Goal: Information Seeking & Learning: Check status

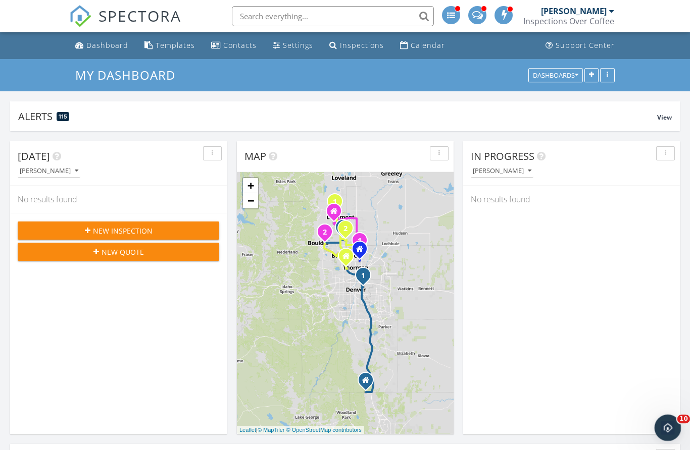
click at [663, 426] on icon "Open Intercom Messenger" at bounding box center [666, 427] width 17 height 17
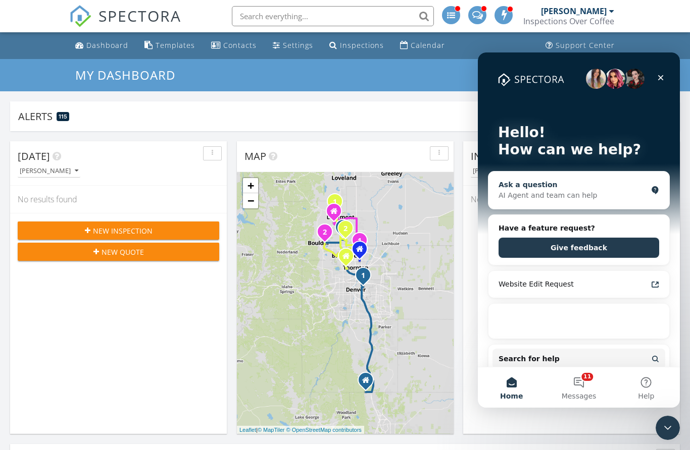
click at [621, 192] on div "AI Agent and team can help" at bounding box center [572, 195] width 148 height 11
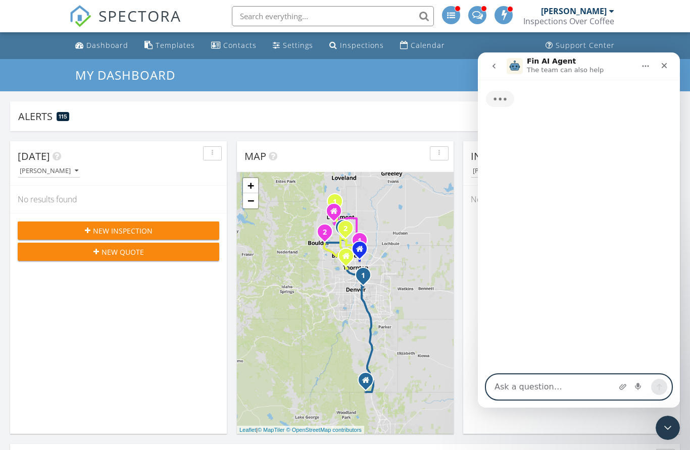
click at [549, 384] on textarea "Ask a question…" at bounding box center [578, 387] width 185 height 24
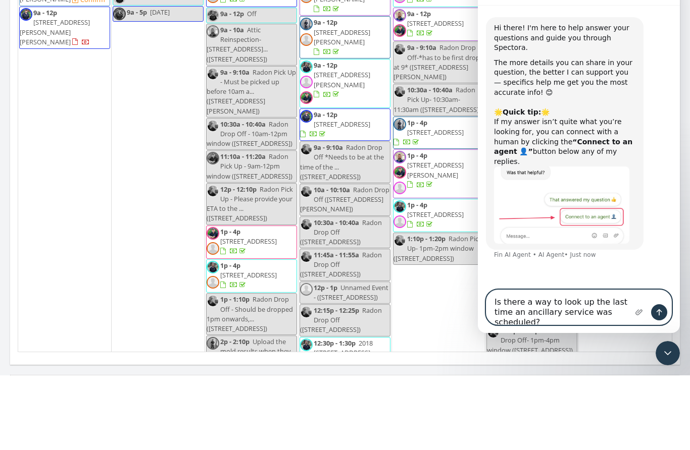
type textarea "Is there a way to look up the last time an ancillary service was scheduled?"
click at [658, 307] on button "Send a message…" at bounding box center [659, 312] width 16 height 16
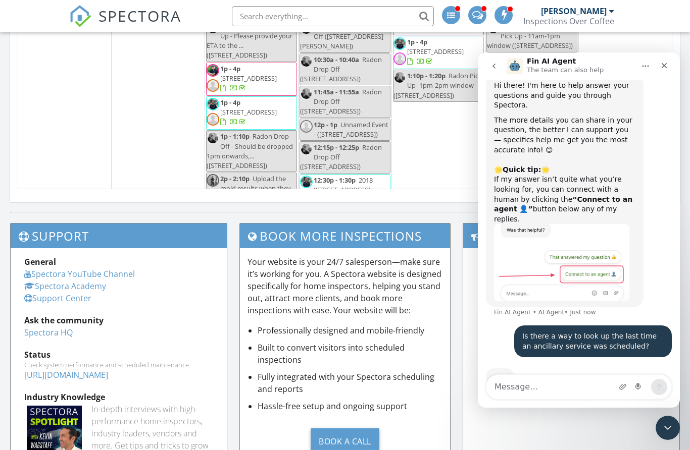
scroll to position [20, 0]
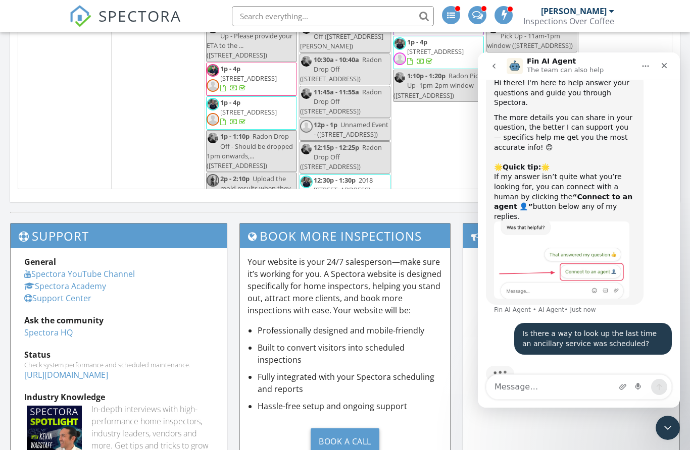
click at [323, 12] on input "text" at bounding box center [333, 16] width 202 height 20
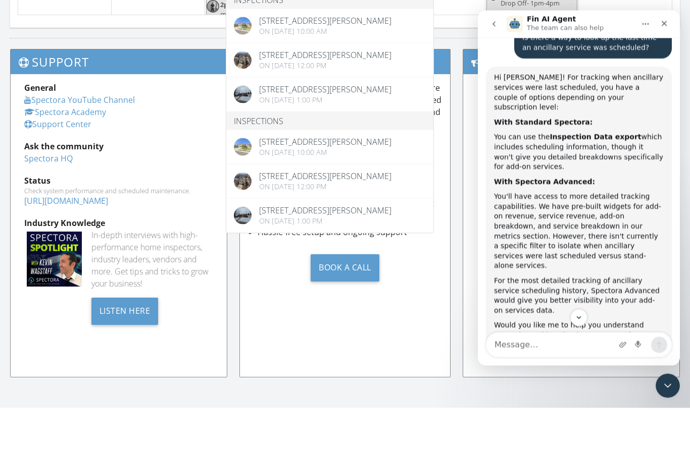
scroll to position [264, 0]
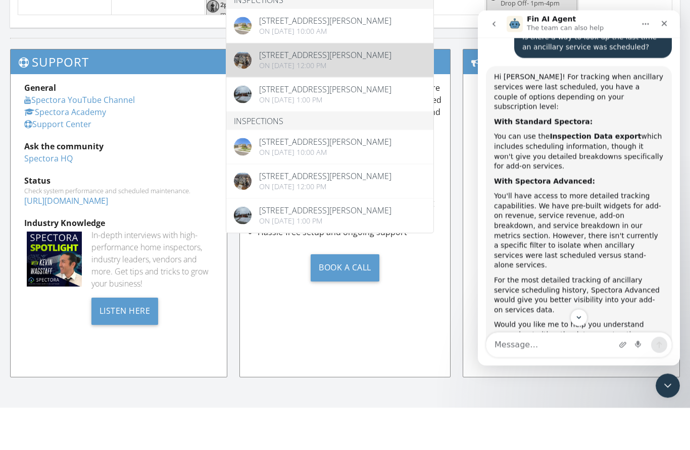
type input "630 benton"
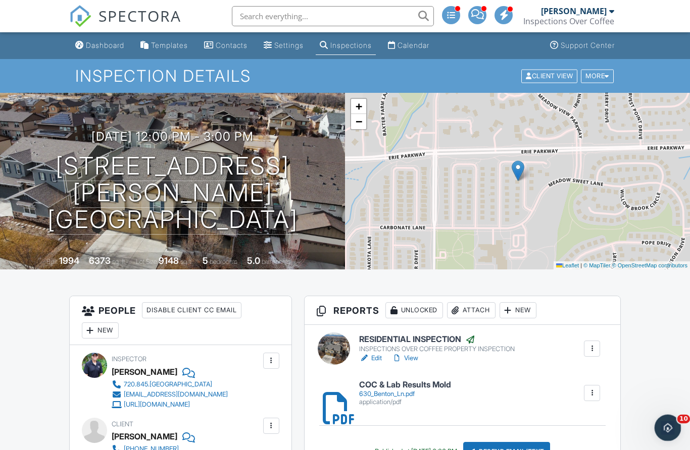
click at [666, 424] on icon "Open Intercom Messenger" at bounding box center [665, 427] width 7 height 8
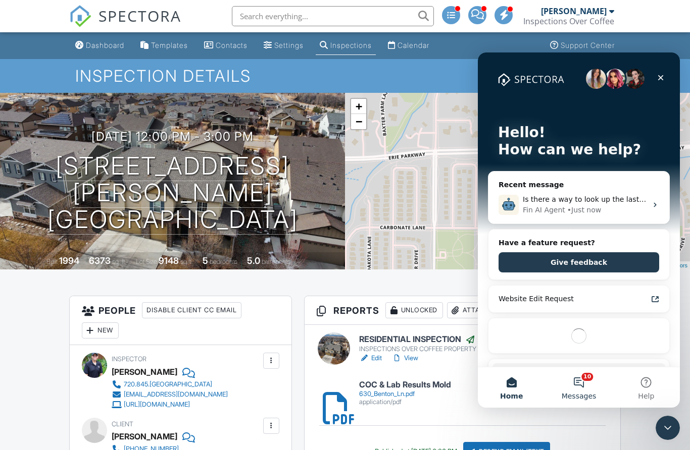
click at [576, 387] on button "10 Messages" at bounding box center [578, 388] width 67 height 40
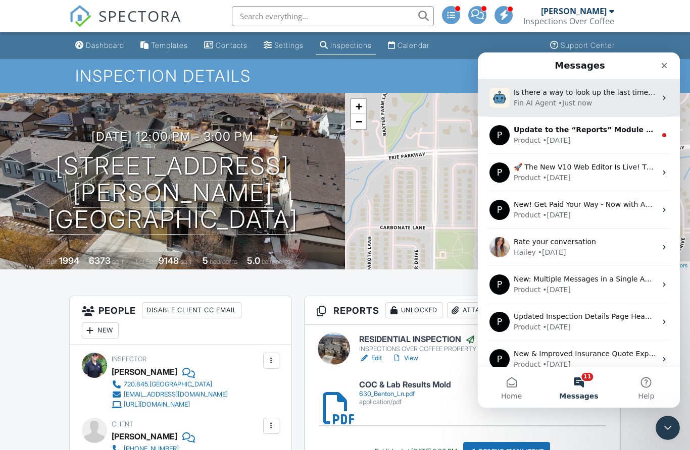
click at [622, 94] on span "Is there a way to look up the last time an ancillary service was scheduled?" at bounding box center [646, 92] width 264 height 8
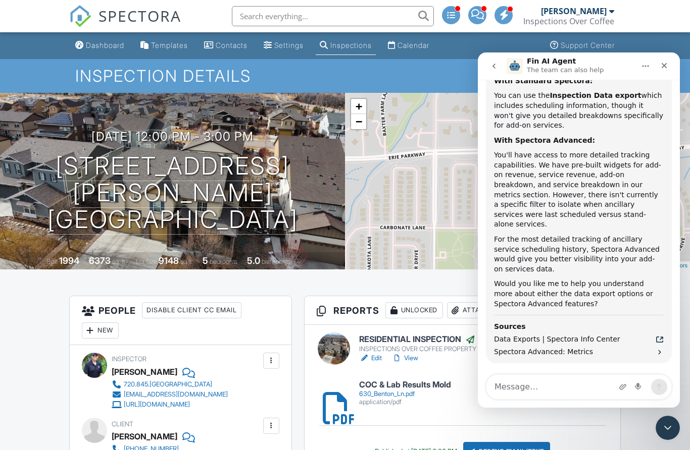
scroll to position [347, 0]
click at [662, 65] on icon "Close" at bounding box center [664, 66] width 8 height 8
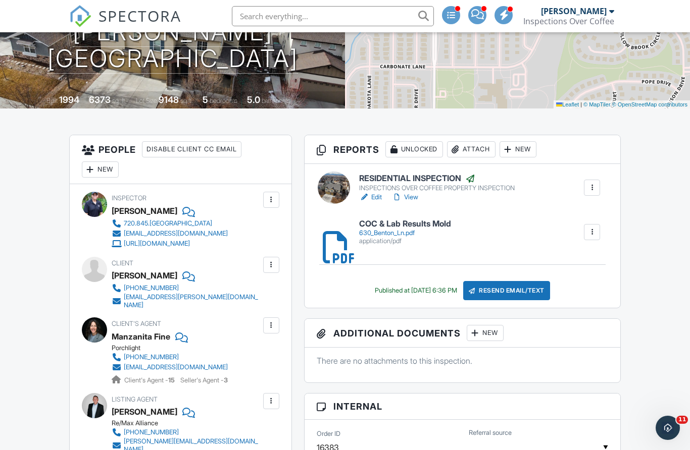
scroll to position [116, 0]
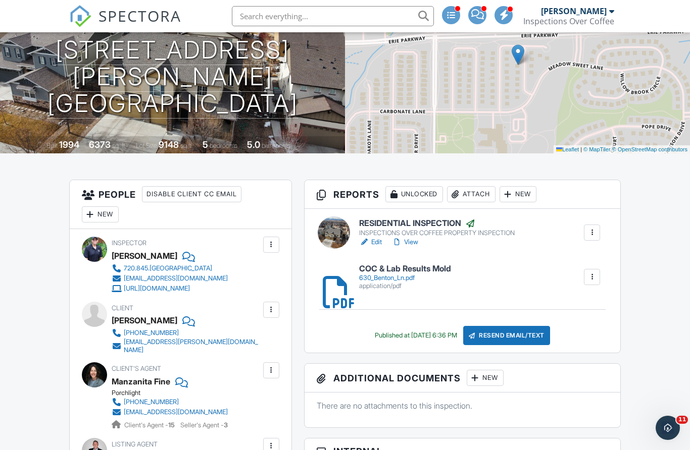
click at [413, 221] on h6 "RESIDENTIAL INSPECTION" at bounding box center [437, 224] width 156 height 10
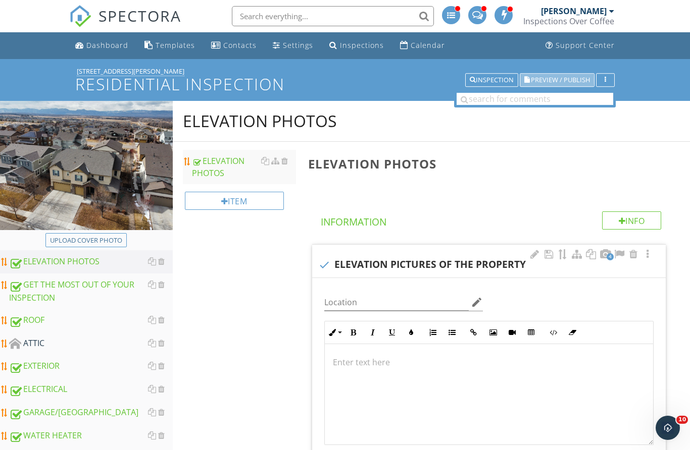
click at [570, 86] on button "Preview / Publish" at bounding box center [557, 80] width 75 height 14
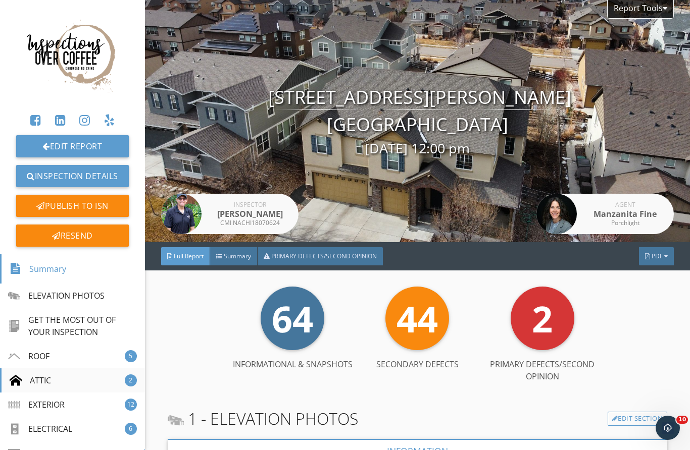
click at [53, 379] on div "ATTIC 2" at bounding box center [72, 381] width 145 height 24
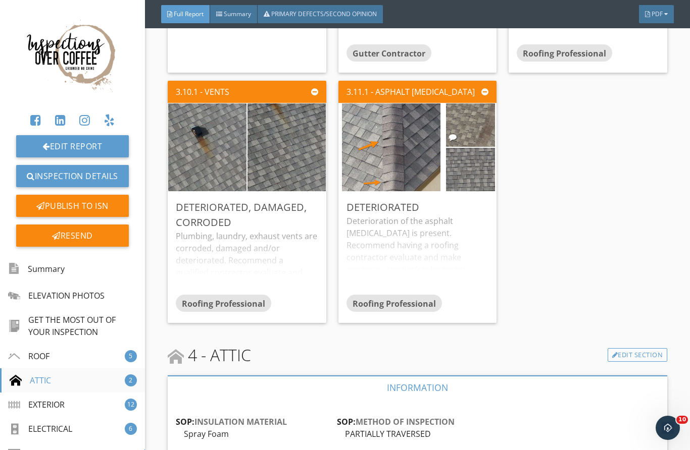
scroll to position [2599, 0]
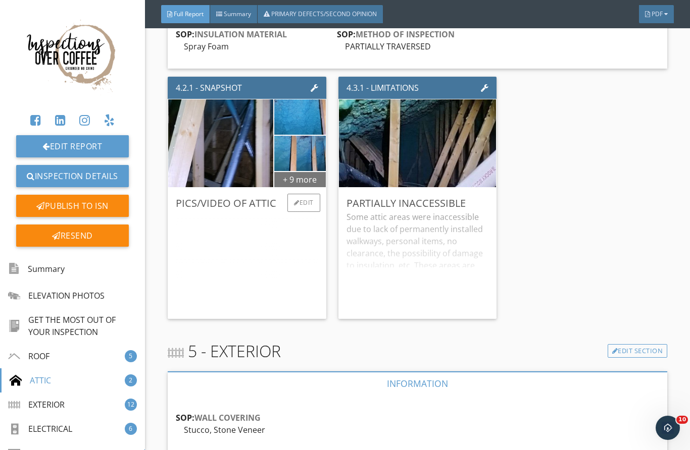
click at [309, 187] on div "+ 9 more" at bounding box center [300, 179] width 52 height 16
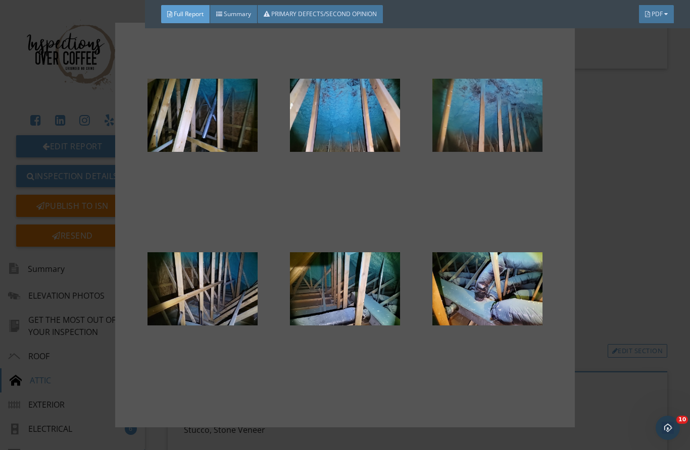
click at [512, 122] on div at bounding box center [487, 115] width 110 height 121
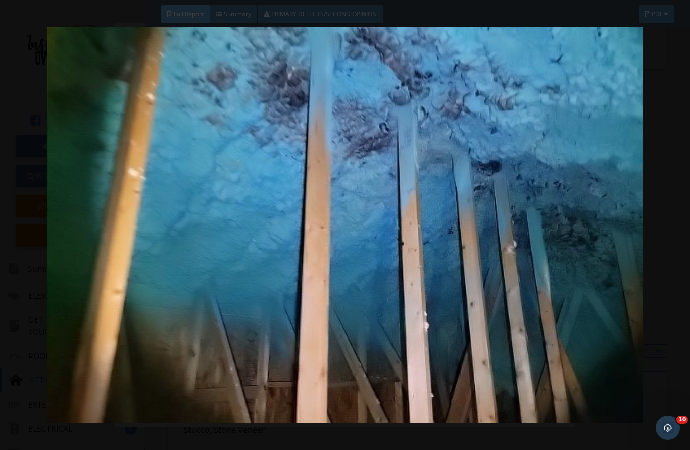
click at [685, 171] on div at bounding box center [345, 225] width 690 height 450
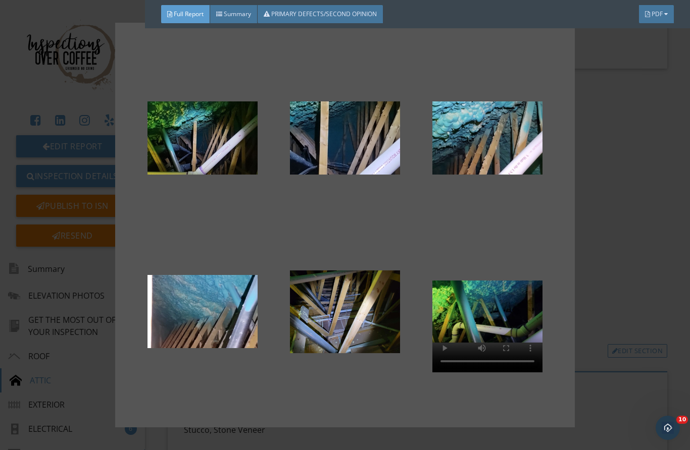
scroll to position [325, 0]
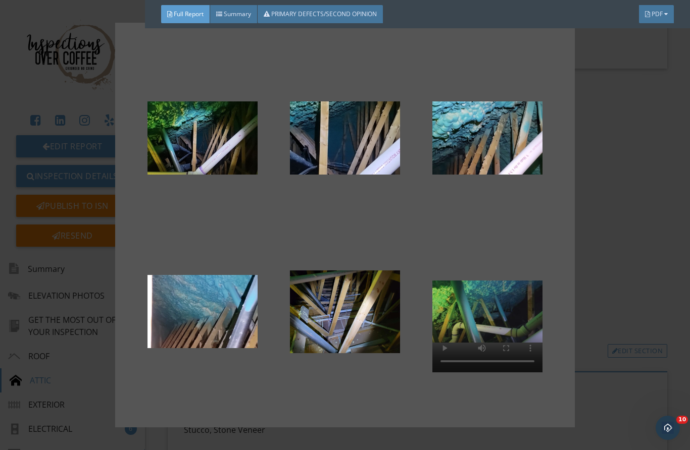
click at [495, 313] on video at bounding box center [487, 311] width 110 height 121
click at [487, 317] on video at bounding box center [487, 311] width 110 height 121
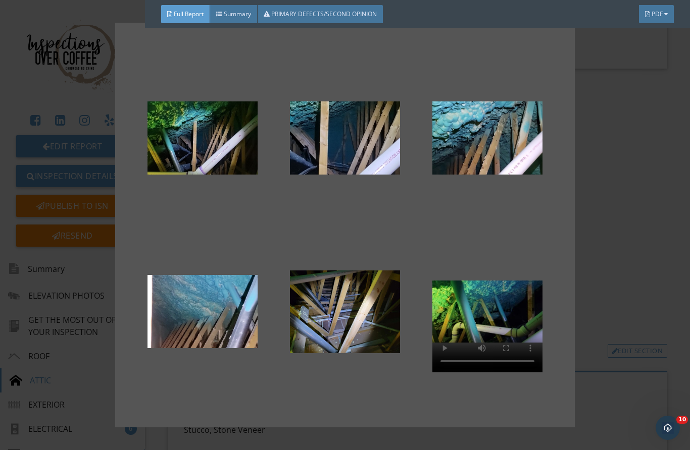
click at [627, 226] on div at bounding box center [345, 225] width 690 height 450
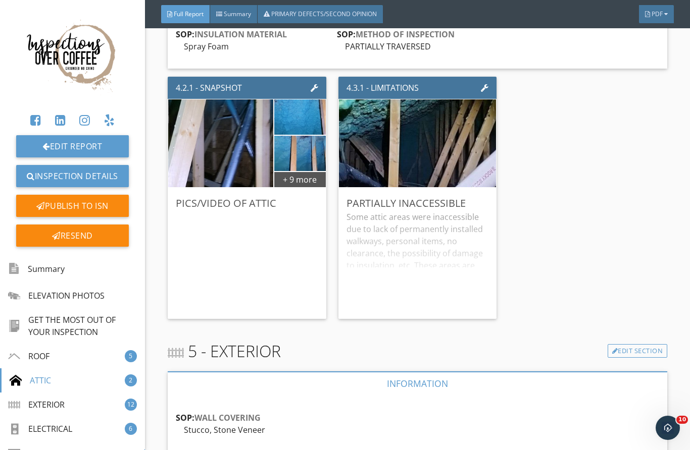
click at [680, 14] on div "Full Report Summary PRIMARY DEFECTS/SECOND OPINION PDF" at bounding box center [417, 14] width 545 height 28
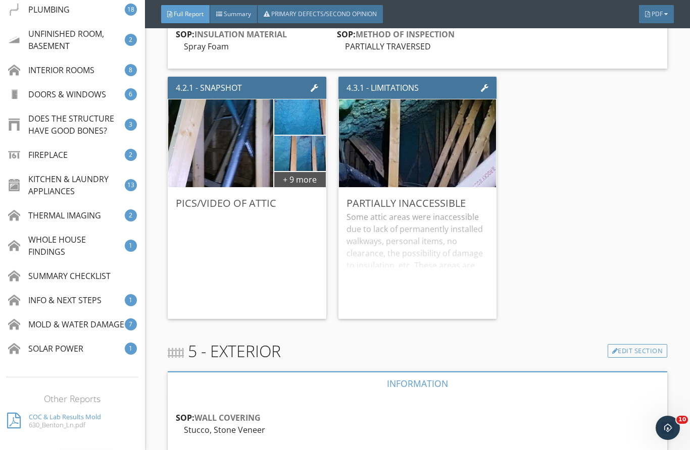
scroll to position [564, 0]
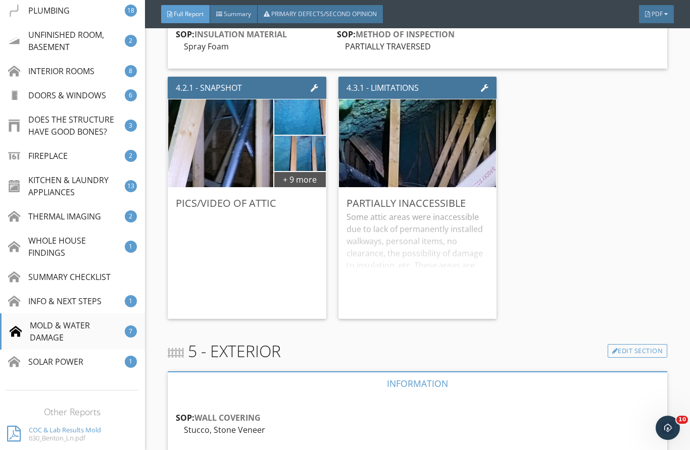
click at [71, 328] on div "MOLD & WATER DAMAGE" at bounding box center [67, 332] width 115 height 24
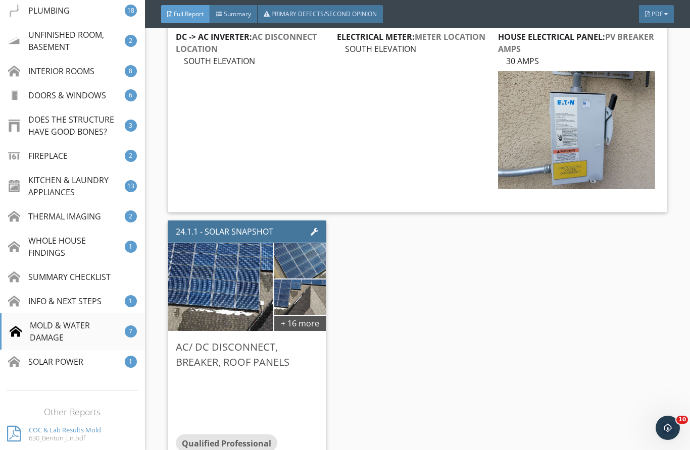
scroll to position [22411, 0]
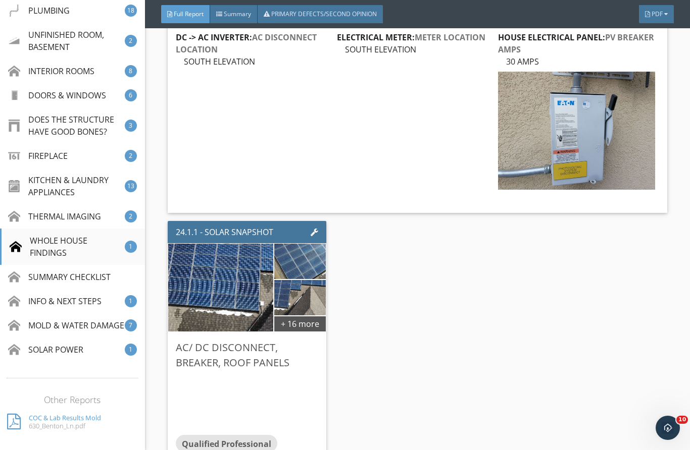
click at [56, 244] on div "WHOLE HOUSE FINDINGS" at bounding box center [67, 247] width 115 height 24
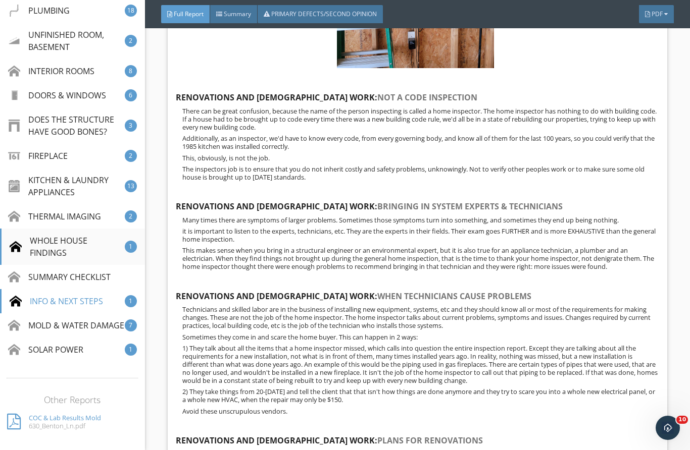
scroll to position [17067, 0]
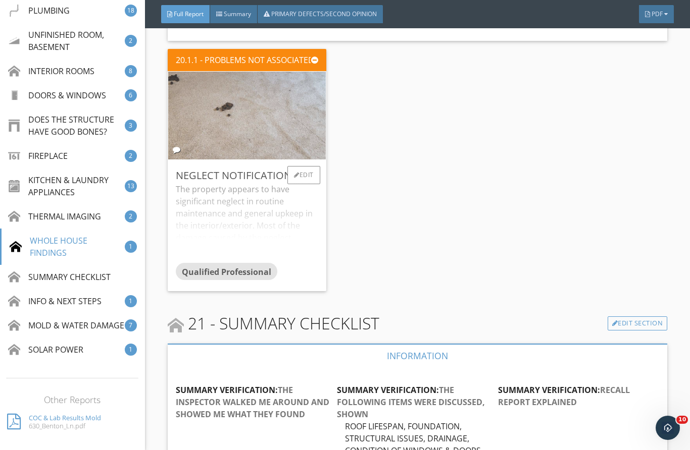
click at [252, 163] on img at bounding box center [246, 116] width 293 height 220
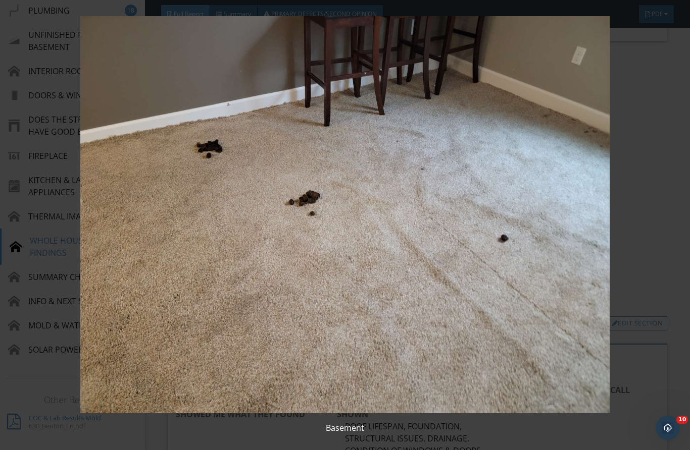
click at [655, 296] on img at bounding box center [345, 214] width 625 height 397
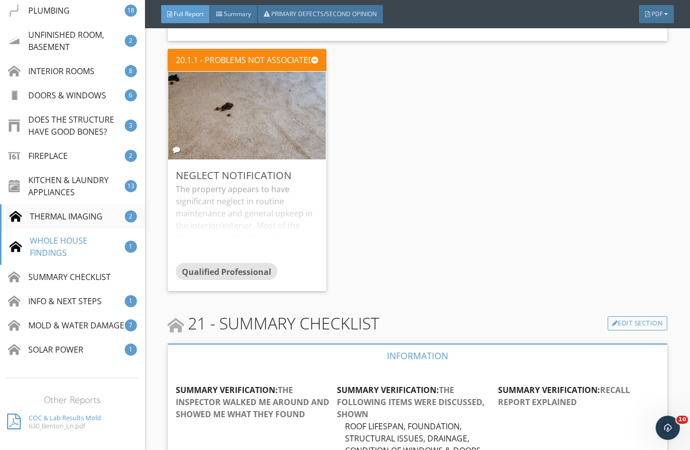
click at [65, 216] on div "THERMAL IMAGING" at bounding box center [56, 217] width 93 height 12
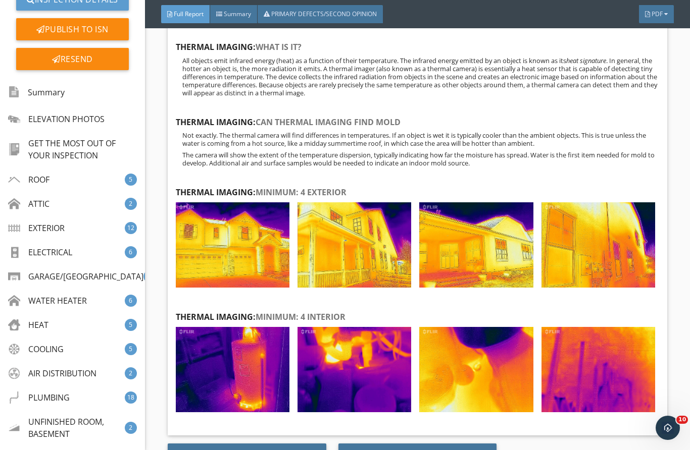
scroll to position [175, 0]
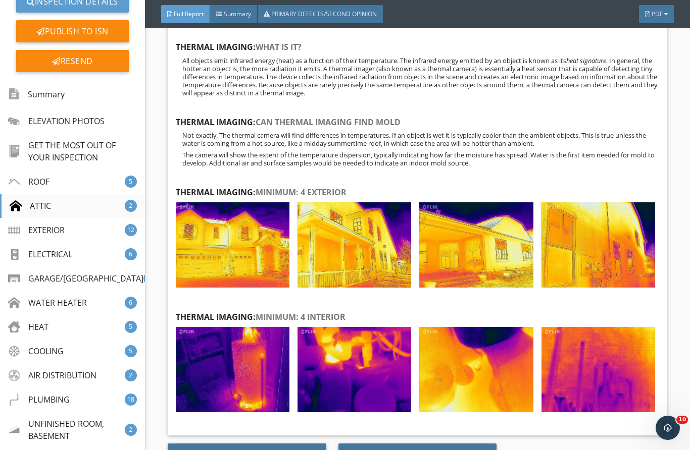
click at [52, 196] on div "ATTIC 2" at bounding box center [72, 206] width 145 height 24
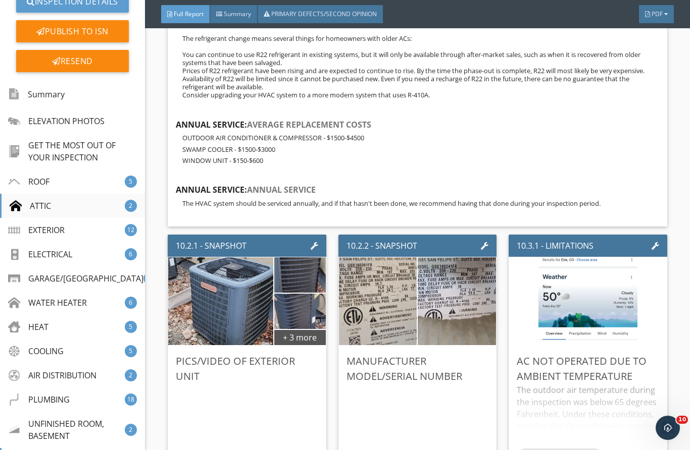
scroll to position [2571, 0]
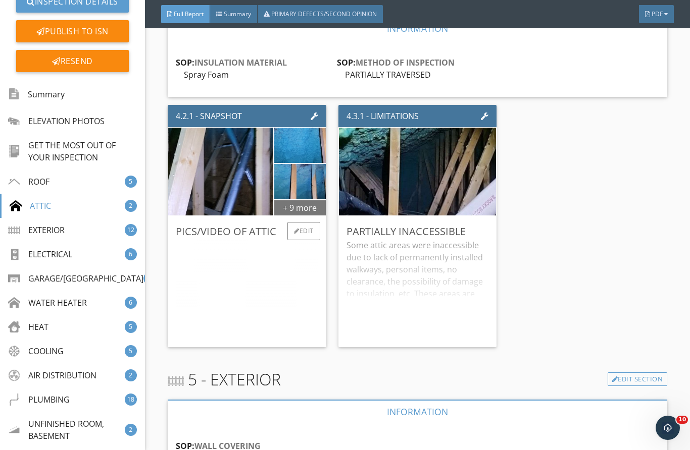
click at [293, 216] on div "+ 9 more" at bounding box center [300, 207] width 52 height 16
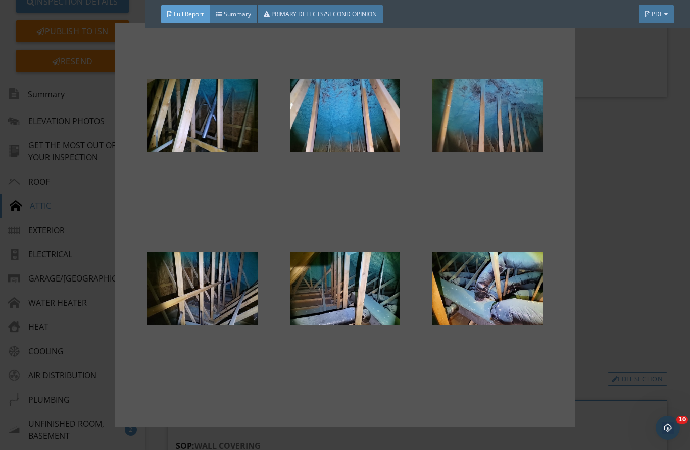
click at [504, 122] on div at bounding box center [487, 115] width 110 height 121
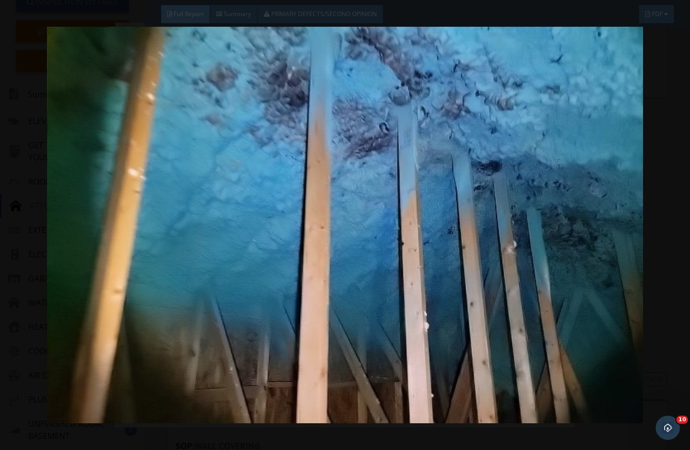
click at [674, 183] on div at bounding box center [345, 225] width 690 height 450
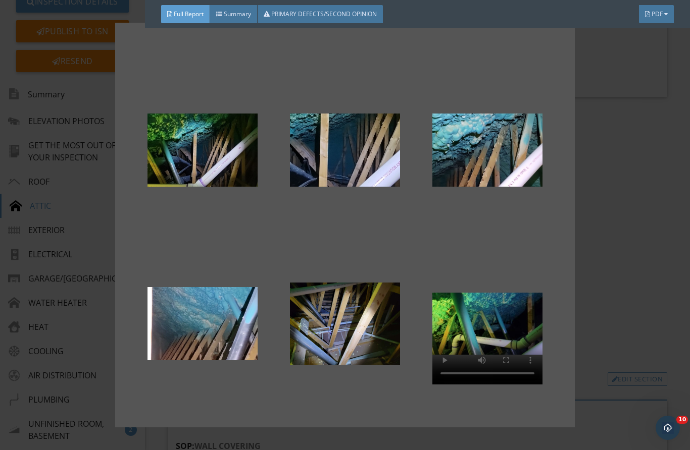
scroll to position [314, 0]
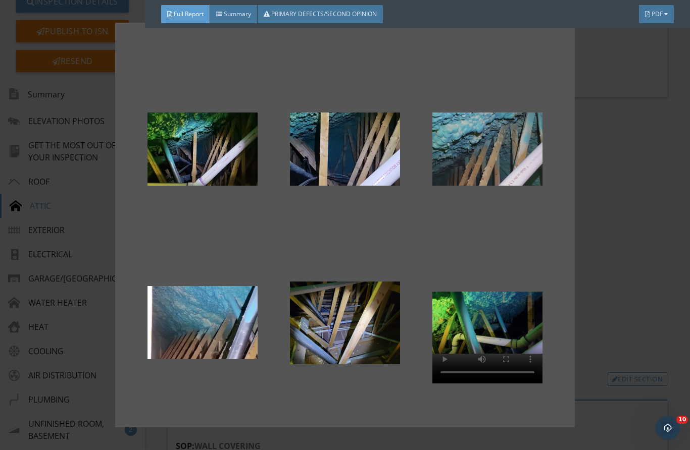
click at [515, 161] on div at bounding box center [487, 149] width 110 height 121
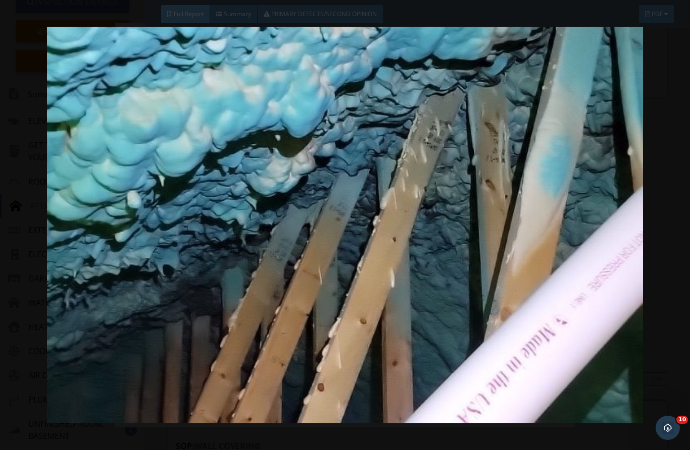
click at [670, 168] on div at bounding box center [345, 225] width 690 height 450
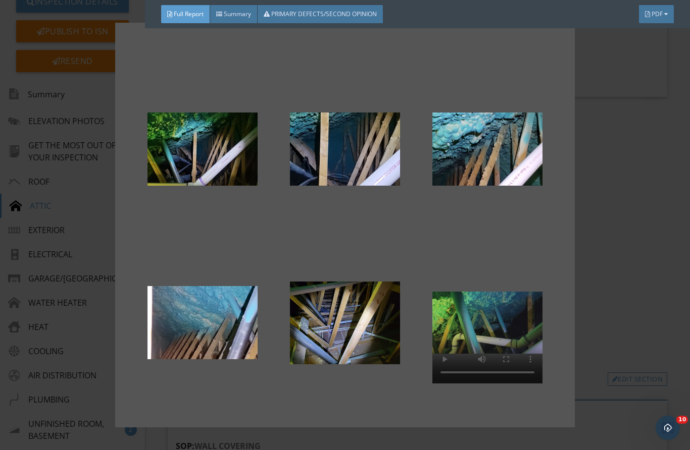
click at [484, 321] on video at bounding box center [487, 323] width 110 height 121
click at [461, 268] on video at bounding box center [487, 323] width 110 height 121
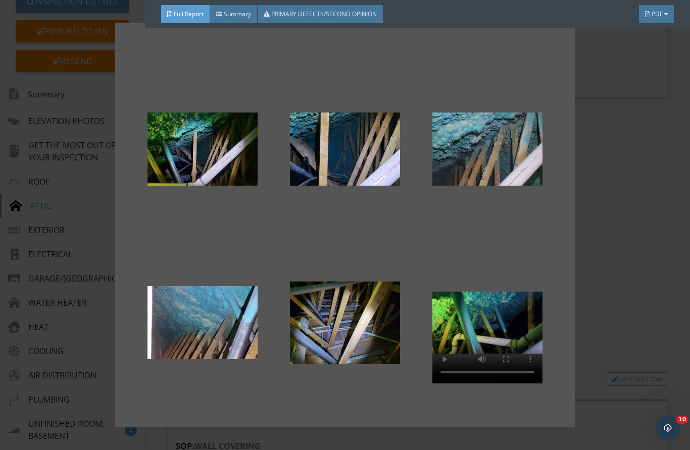
click at [493, 171] on div at bounding box center [487, 149] width 110 height 121
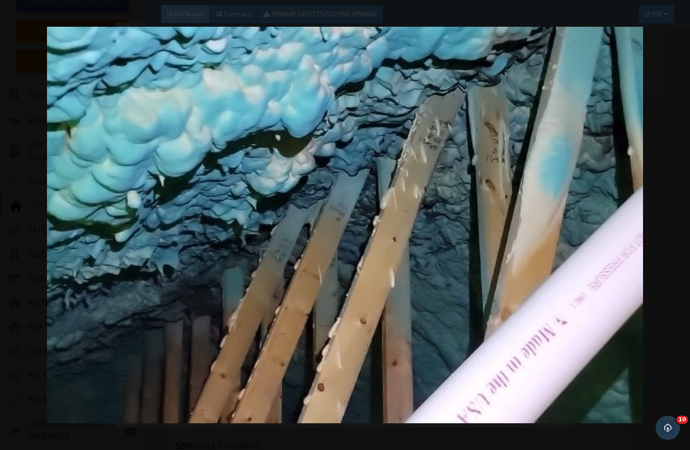
click at [684, 134] on div at bounding box center [345, 225] width 690 height 450
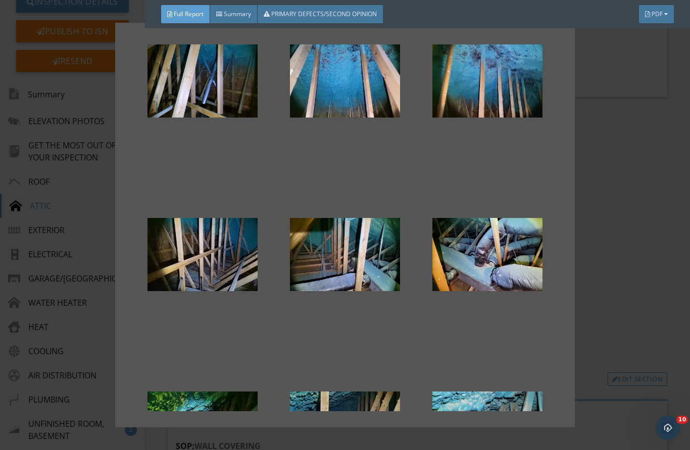
scroll to position [35, 0]
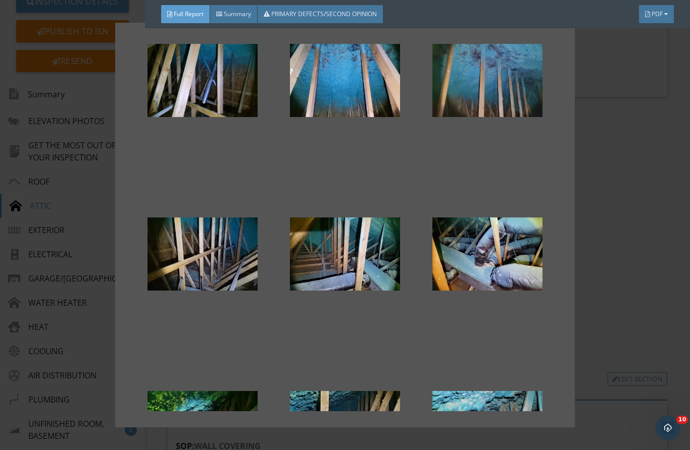
click at [499, 133] on div at bounding box center [487, 80] width 110 height 121
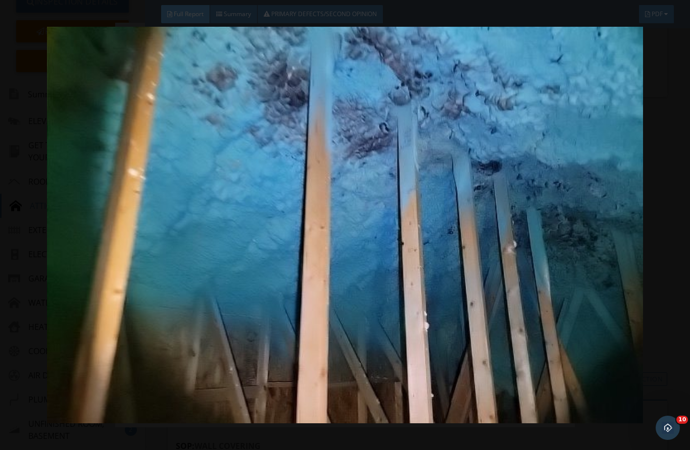
click at [669, 139] on div at bounding box center [345, 225] width 690 height 450
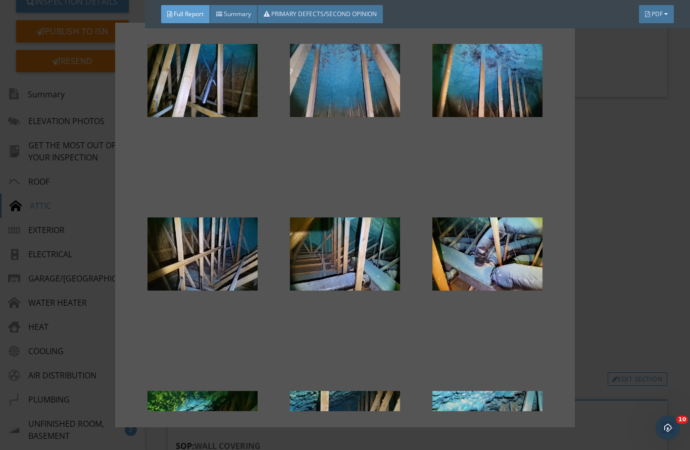
click at [361, 83] on div at bounding box center [345, 80] width 110 height 121
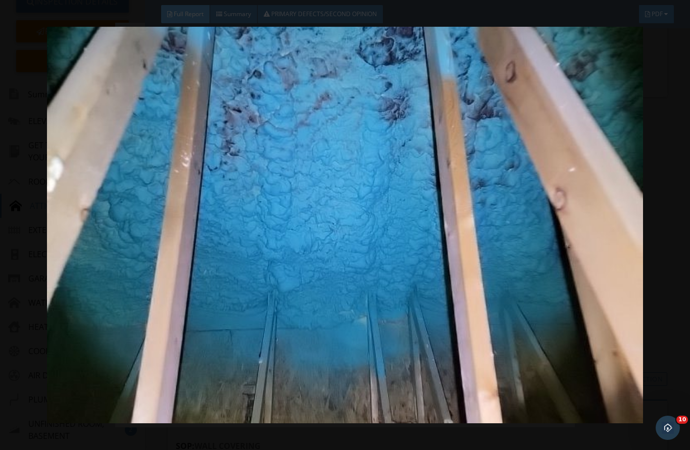
click at [674, 133] on div at bounding box center [345, 225] width 690 height 450
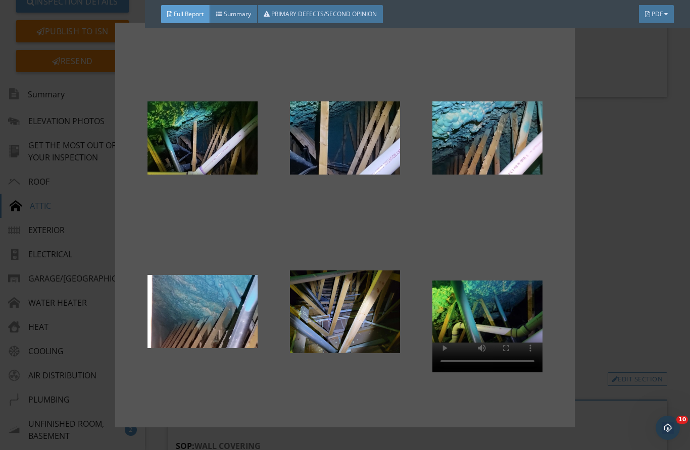
scroll to position [325, 0]
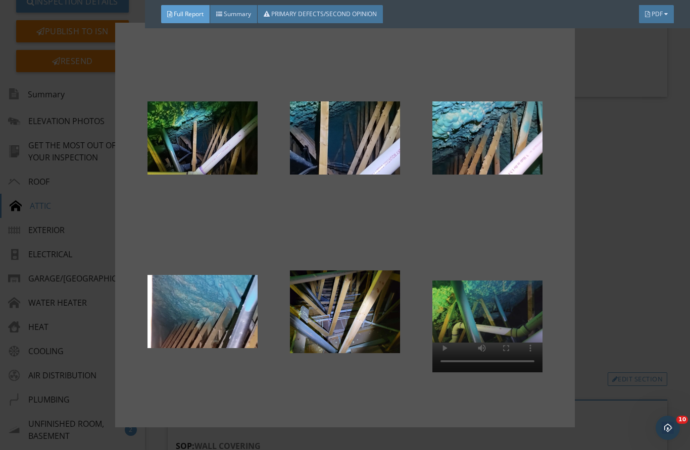
click at [484, 321] on video at bounding box center [487, 311] width 110 height 121
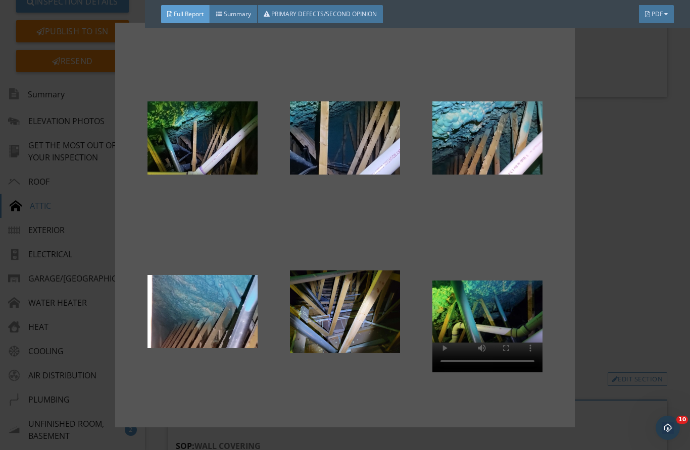
click at [608, 269] on div at bounding box center [345, 225] width 690 height 450
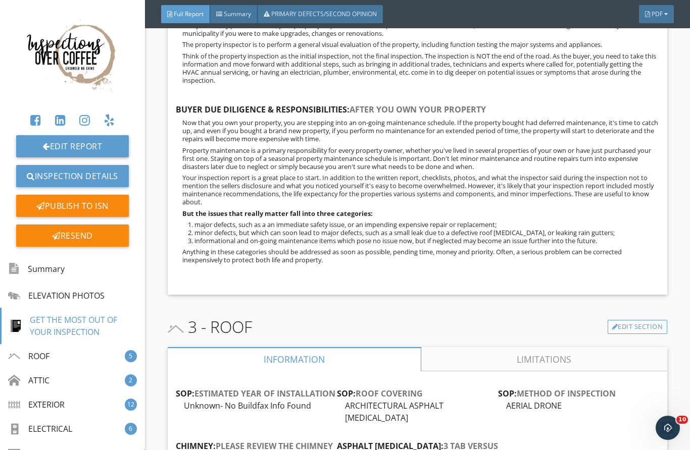
scroll to position [938, 0]
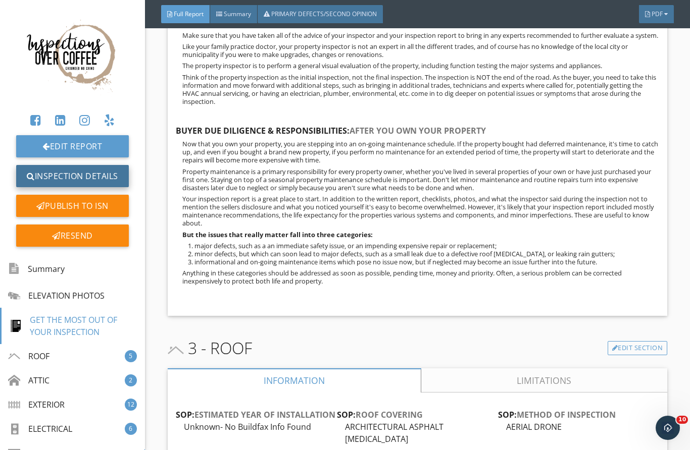
click at [81, 178] on link "Inspection Details" at bounding box center [72, 176] width 113 height 22
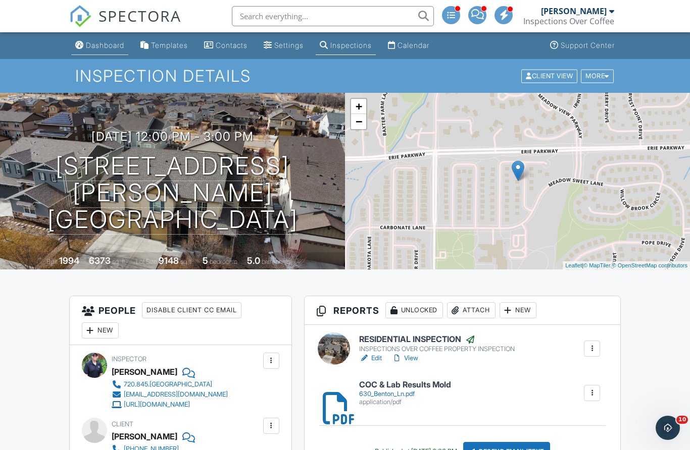
click at [108, 49] on div "Dashboard" at bounding box center [105, 45] width 38 height 9
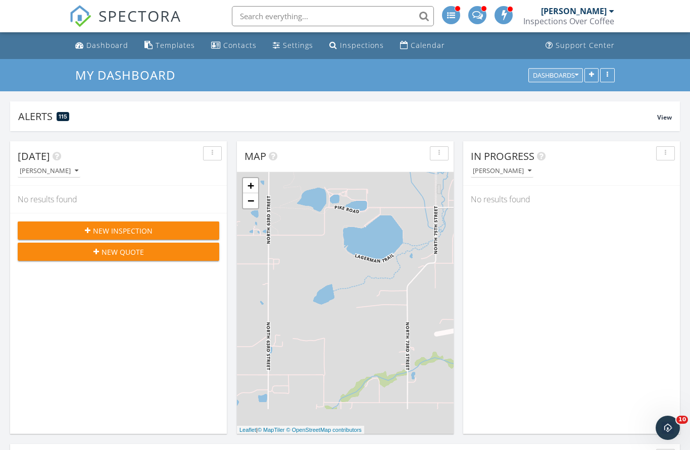
click at [567, 80] on button "Dashboards" at bounding box center [555, 75] width 55 height 14
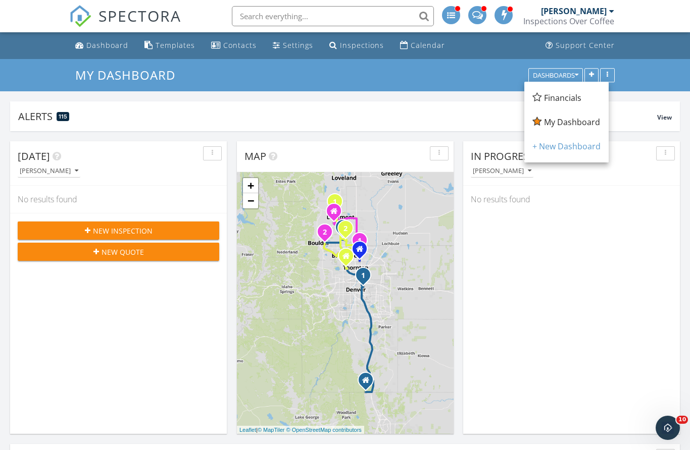
click at [574, 99] on span "Financials" at bounding box center [562, 97] width 37 height 11
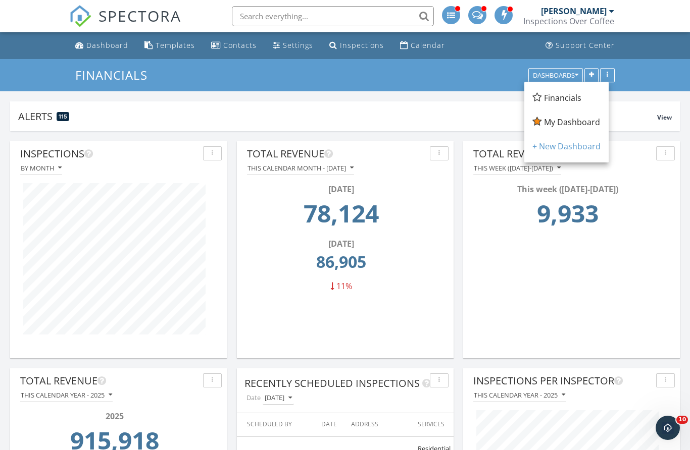
click at [455, 86] on div "Financials Dashboards" at bounding box center [345, 75] width 690 height 32
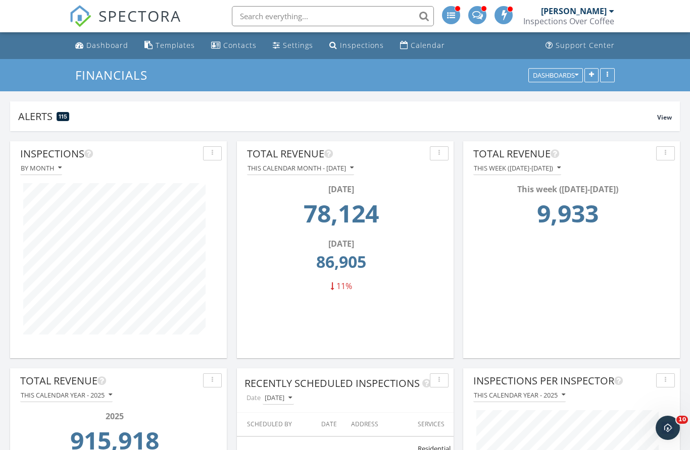
scroll to position [2056, 690]
